Goal: Transaction & Acquisition: Download file/media

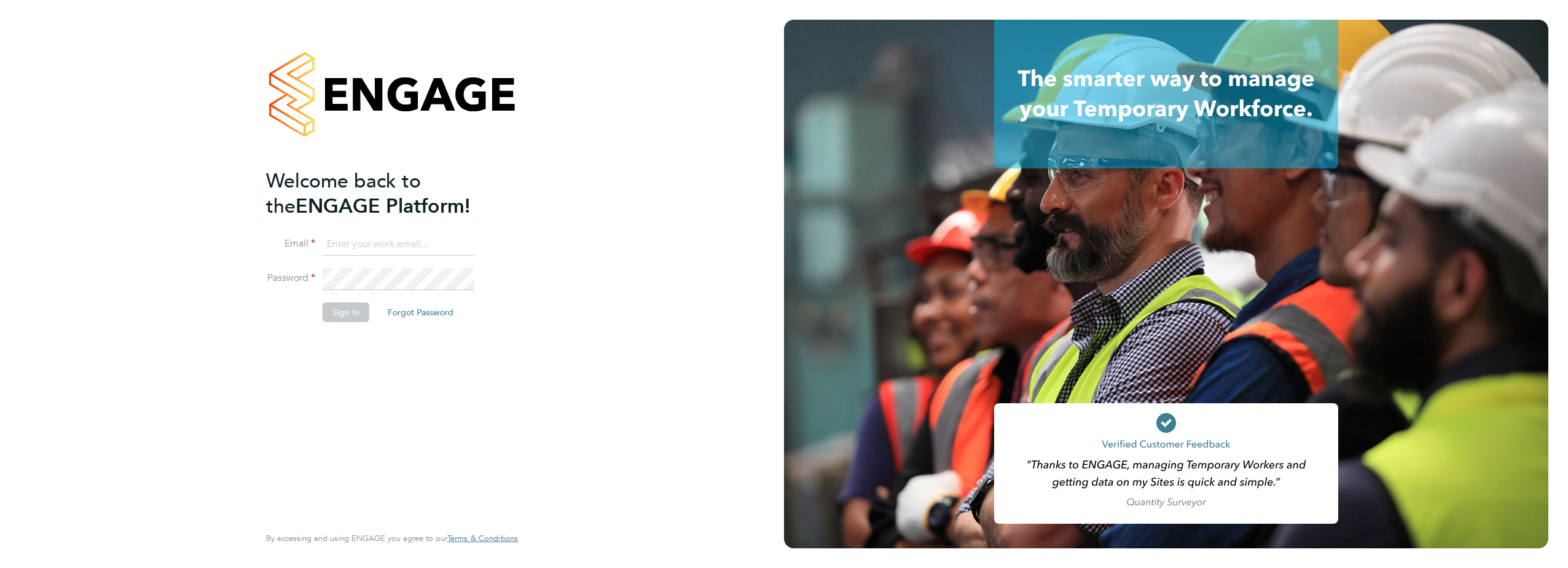
type input "i_preece@yahoo.co.uk"
click at [337, 311] on button "Sign In" at bounding box center [346, 312] width 47 height 19
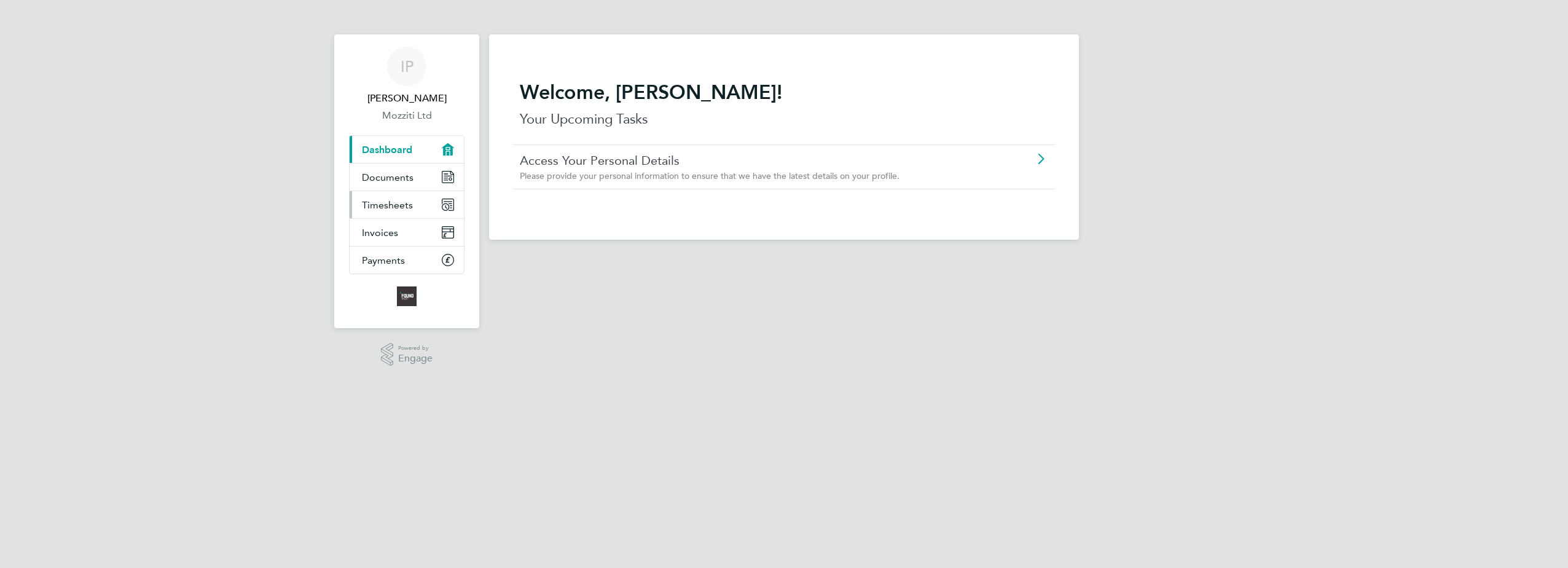
click at [387, 205] on span "Timesheets" at bounding box center [387, 205] width 51 height 12
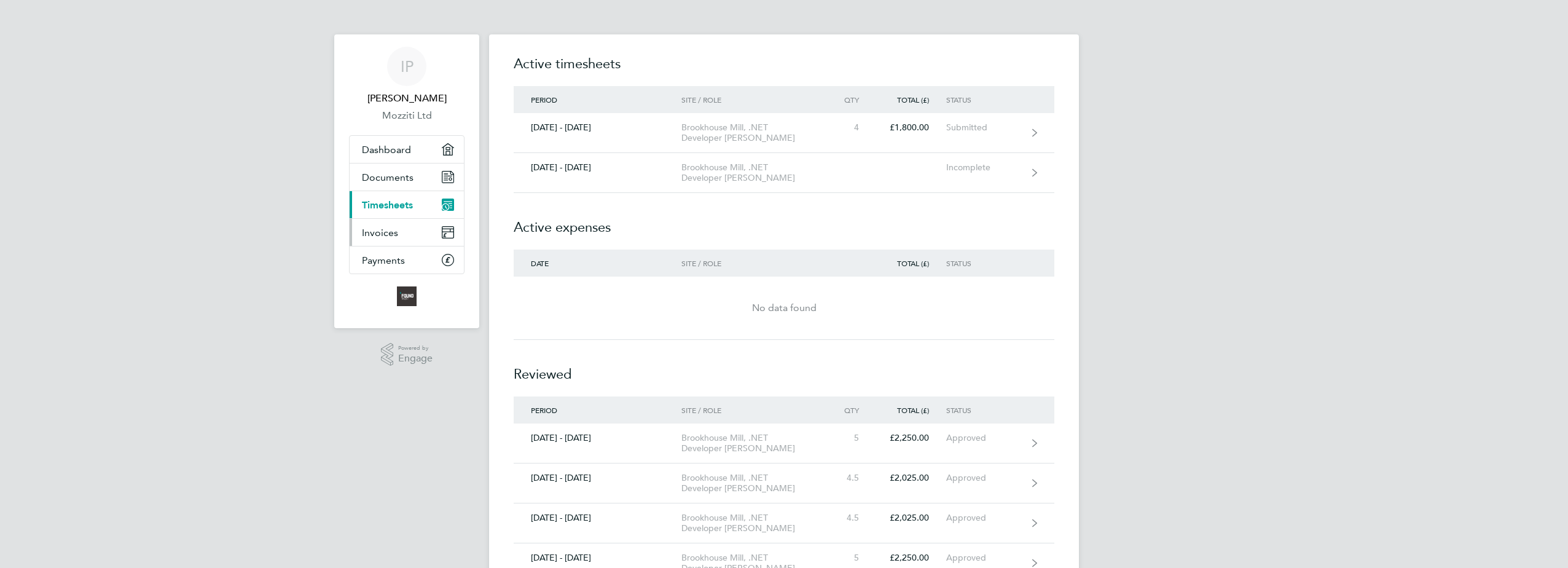
click at [380, 231] on span "Invoices" at bounding box center [380, 233] width 36 height 12
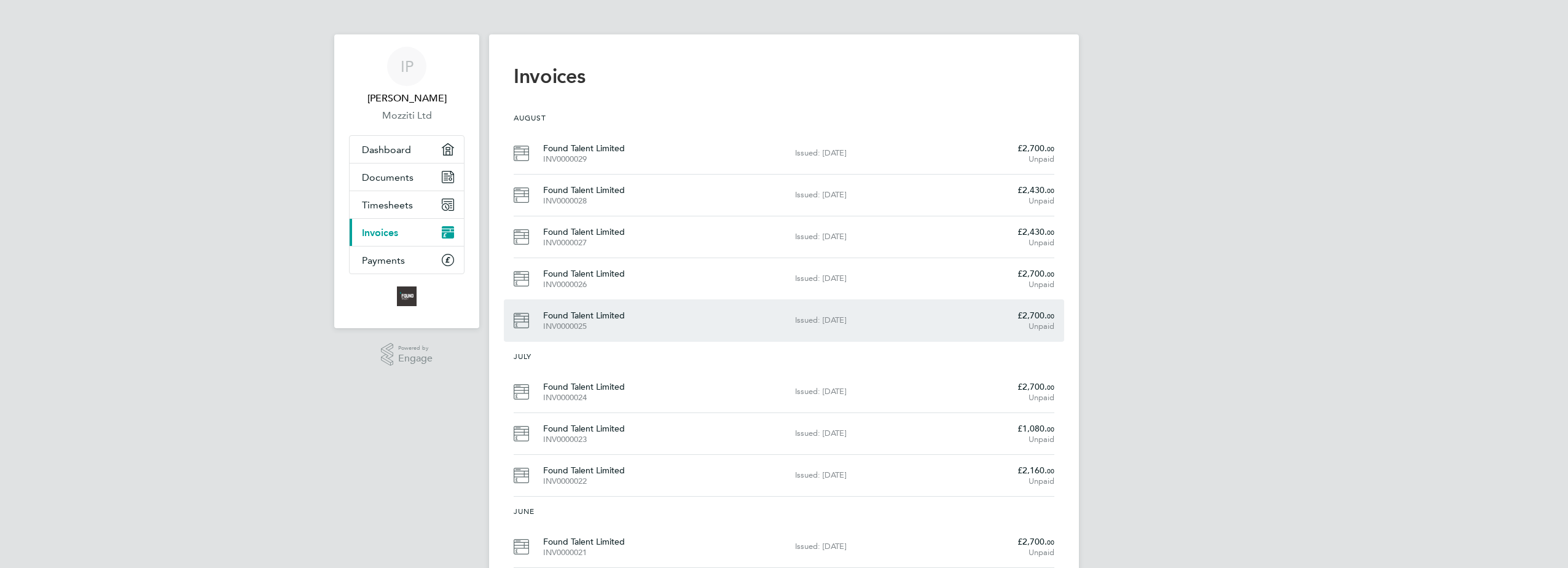
click at [568, 312] on div "Found Talent Limited INV0000025" at bounding box center [669, 320] width 252 height 22
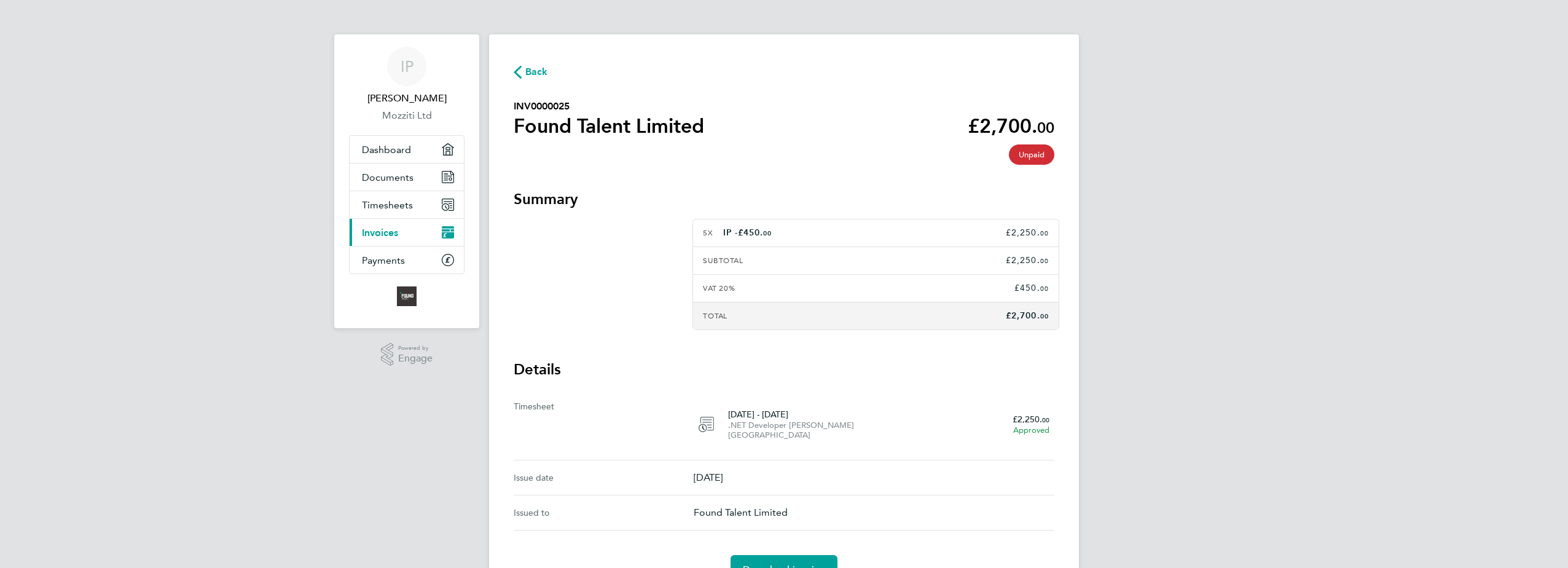
drag, startPoint x: 578, startPoint y: 104, endPoint x: 514, endPoint y: 106, distance: 64.0
click at [514, 106] on h2 "INV0000025" at bounding box center [609, 106] width 190 height 14
copy h2 "INV0000025"
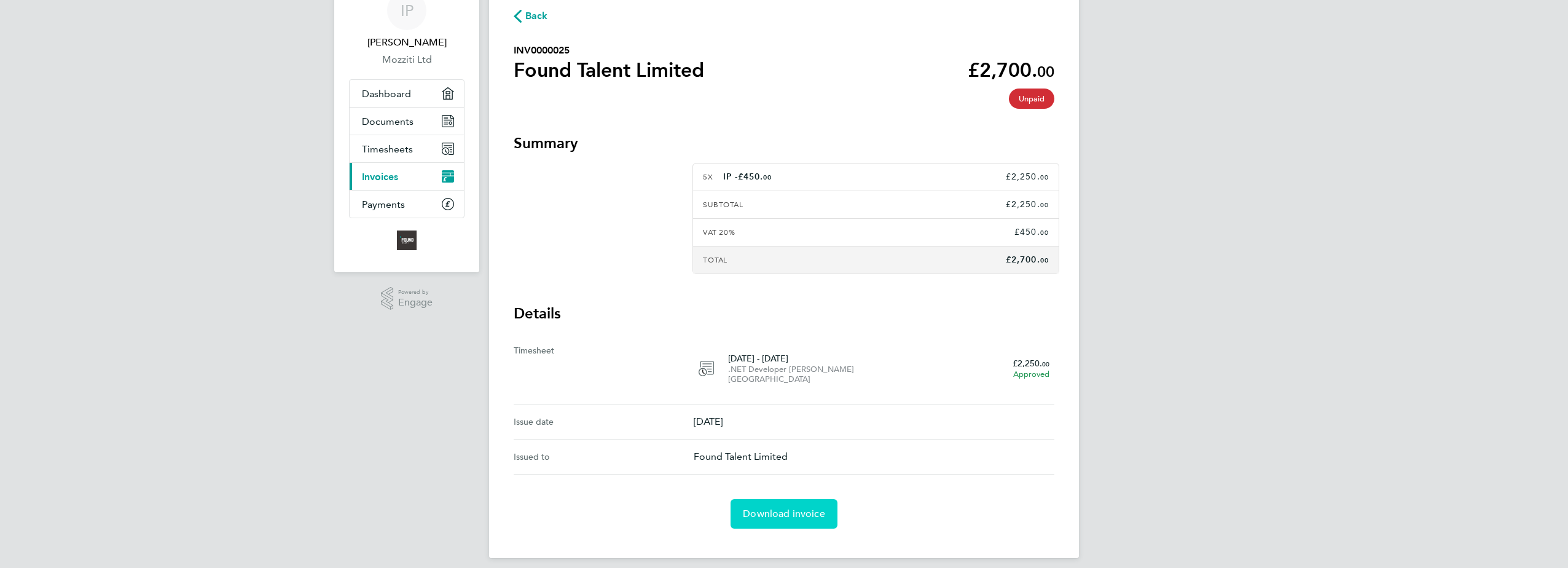
click at [776, 508] on span "Download invoice" at bounding box center [784, 514] width 82 height 12
click at [383, 178] on span "Invoices" at bounding box center [380, 177] width 36 height 12
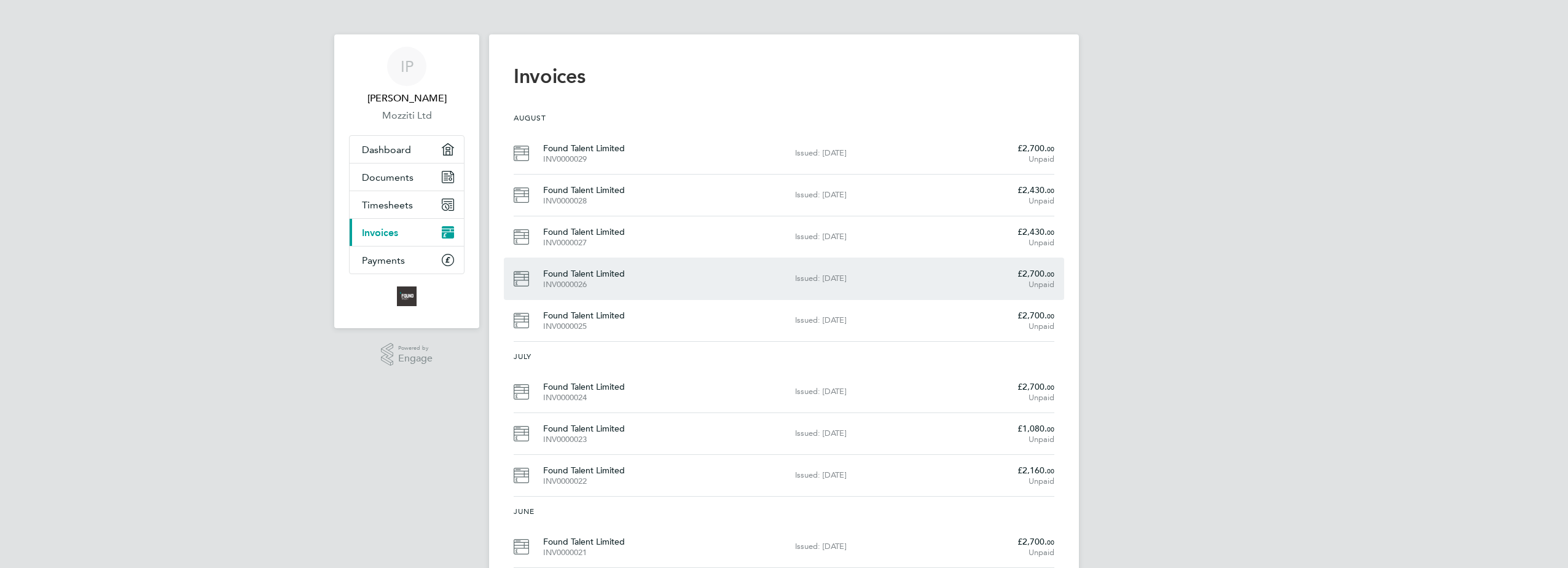
click at [573, 283] on div "INV0000026" at bounding box center [664, 285] width 242 height 10
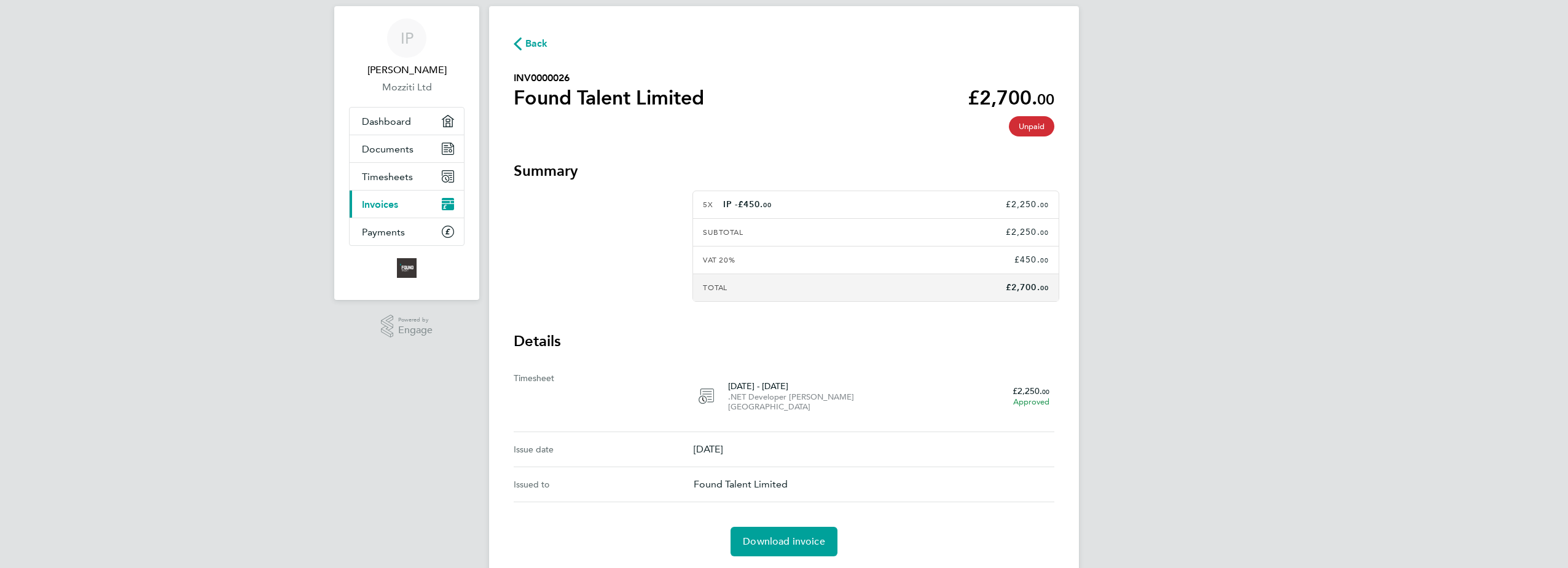
scroll to position [56, 0]
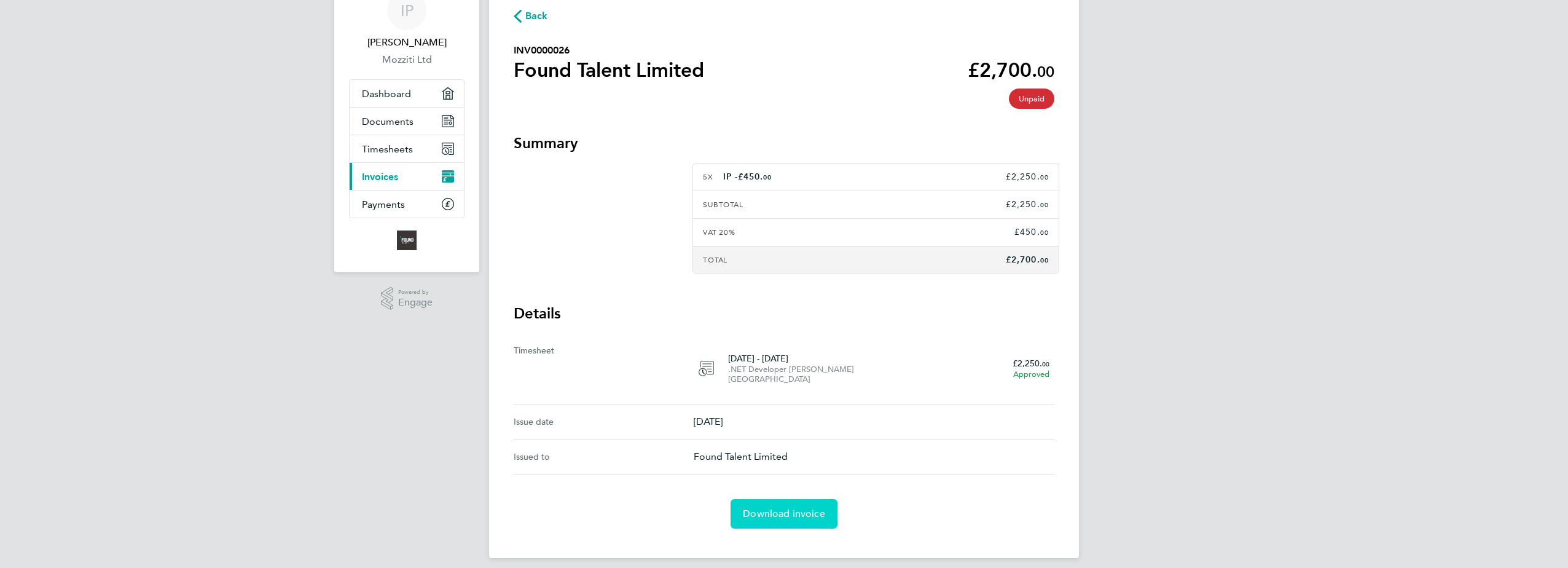
click at [782, 508] on span "Download invoice" at bounding box center [784, 514] width 82 height 12
click at [385, 175] on span "Invoices" at bounding box center [380, 177] width 36 height 12
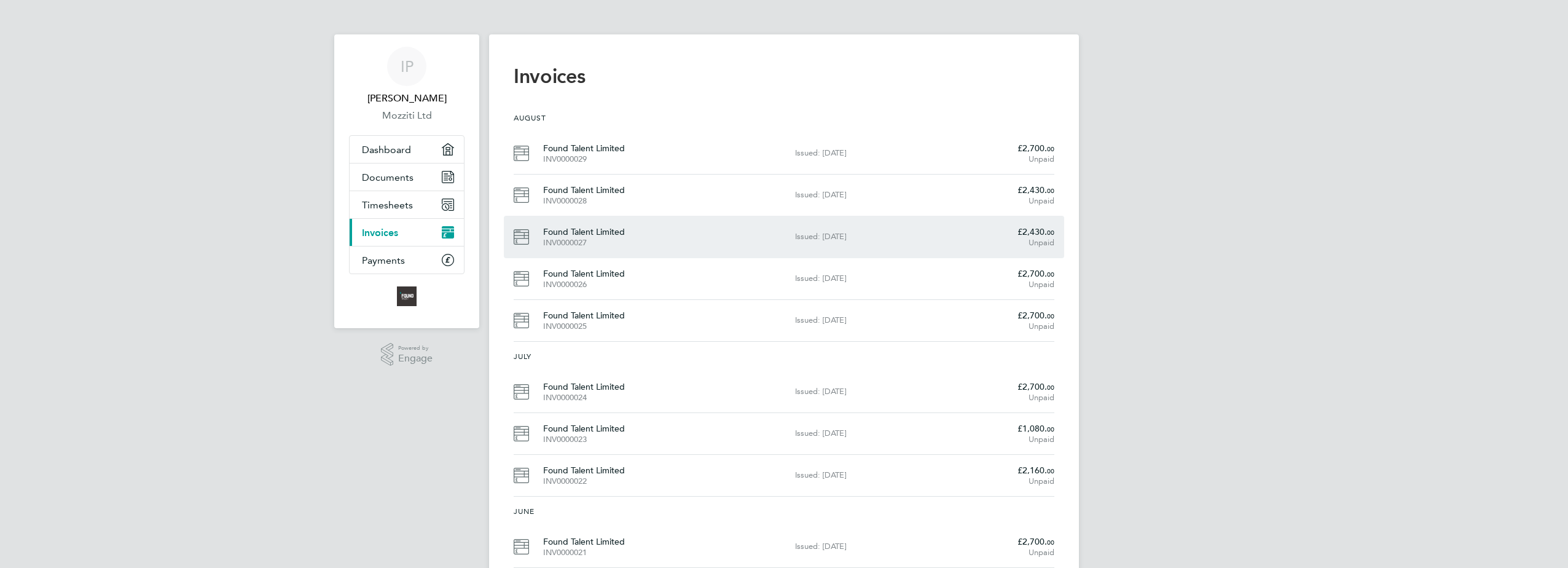
click at [575, 241] on div "INV0000027" at bounding box center [664, 243] width 242 height 10
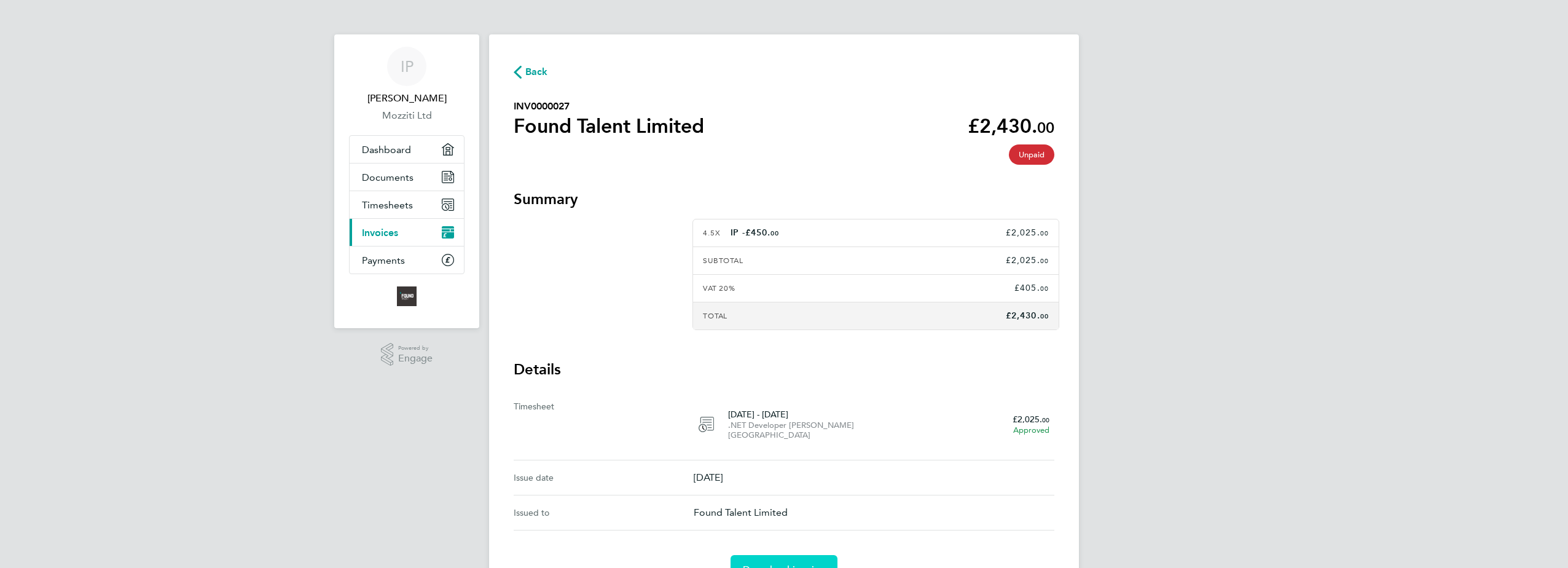
click at [774, 555] on link "Download invoice" at bounding box center [784, 569] width 107 height 30
click at [378, 231] on span "Invoices" at bounding box center [380, 233] width 36 height 12
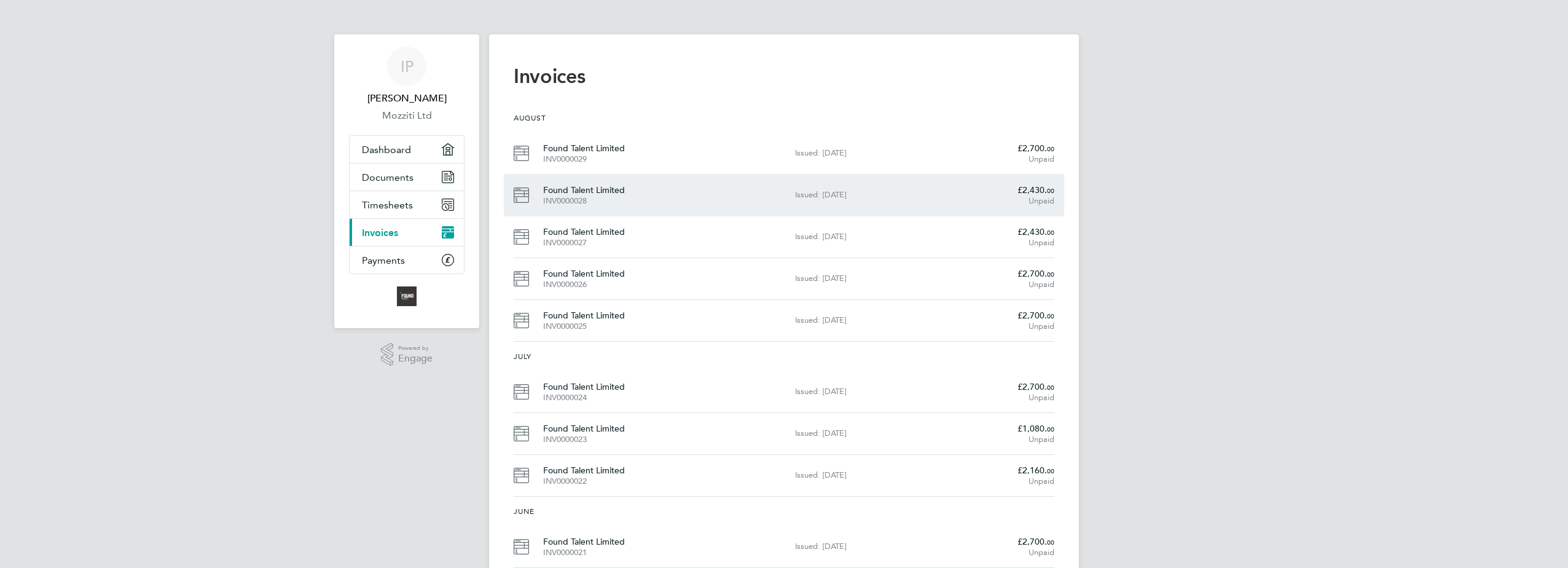
click at [574, 199] on div "INV0000028" at bounding box center [664, 201] width 242 height 10
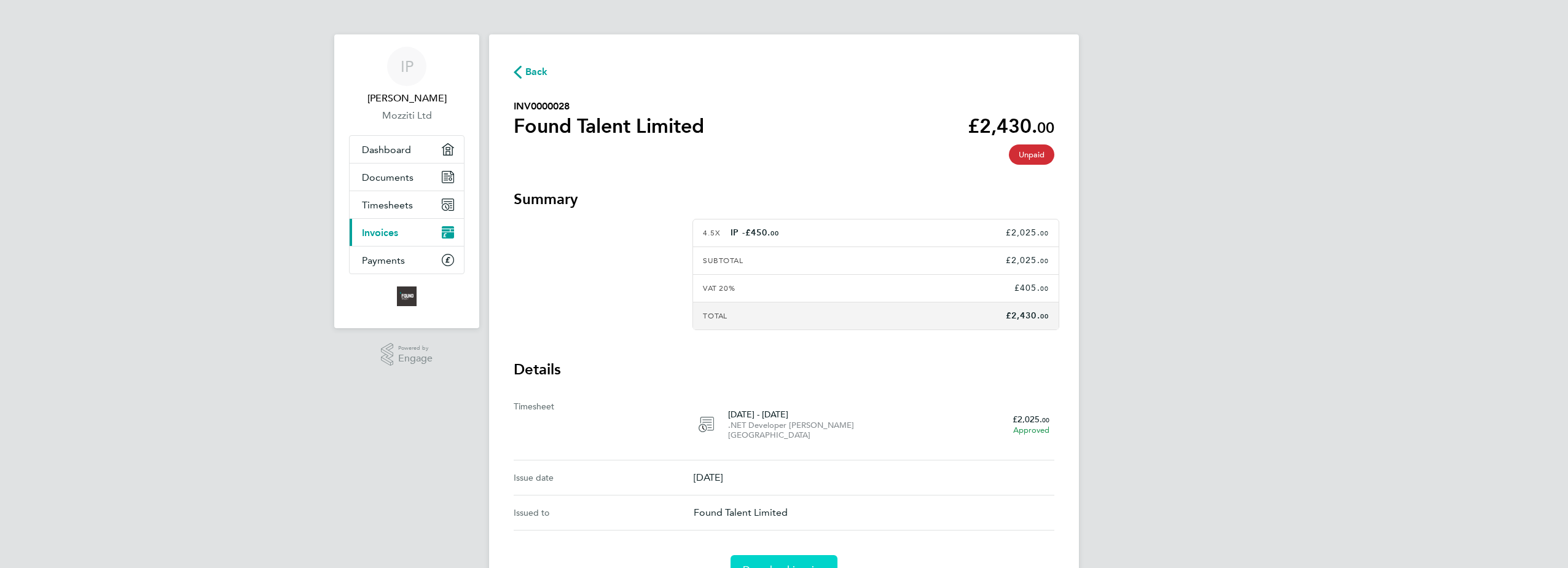
click at [782, 564] on span "Download invoice" at bounding box center [784, 569] width 82 height 12
click at [387, 234] on span "Invoices" at bounding box center [380, 233] width 36 height 12
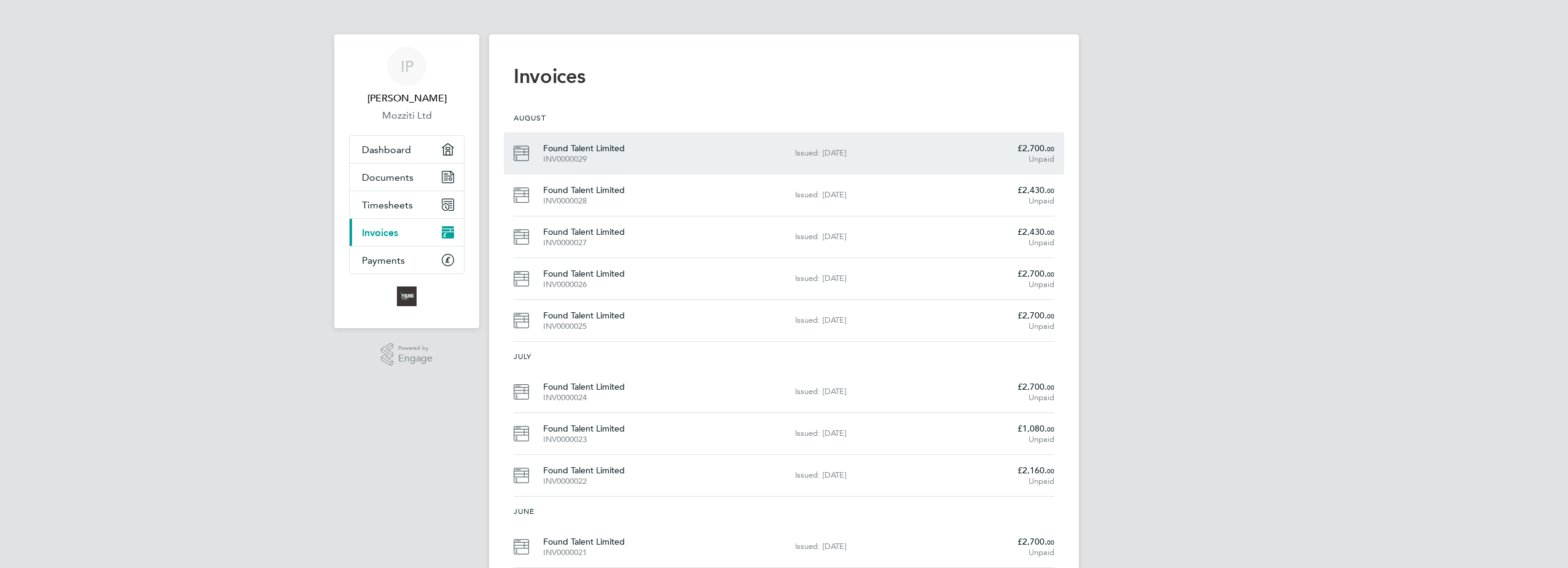
click at [575, 157] on div "INV0000029" at bounding box center [664, 159] width 242 height 10
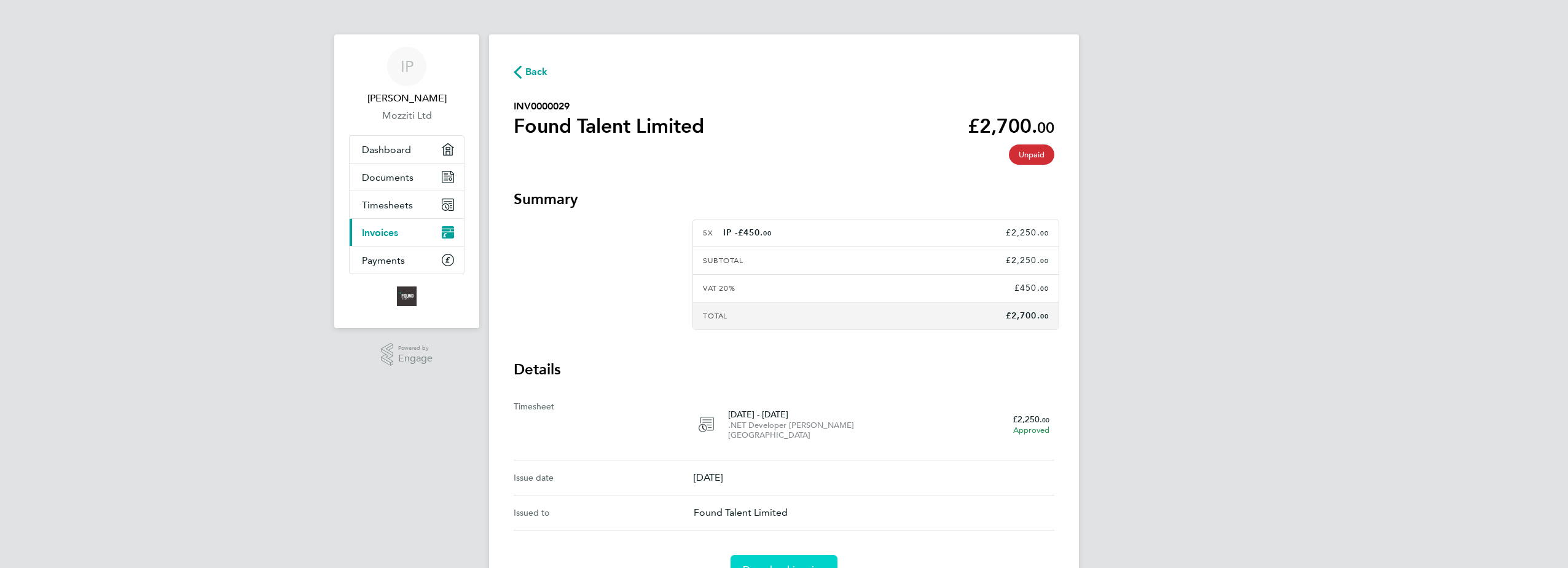
click at [769, 555] on link "Download invoice" at bounding box center [784, 569] width 107 height 30
